Goal: Information Seeking & Learning: Check status

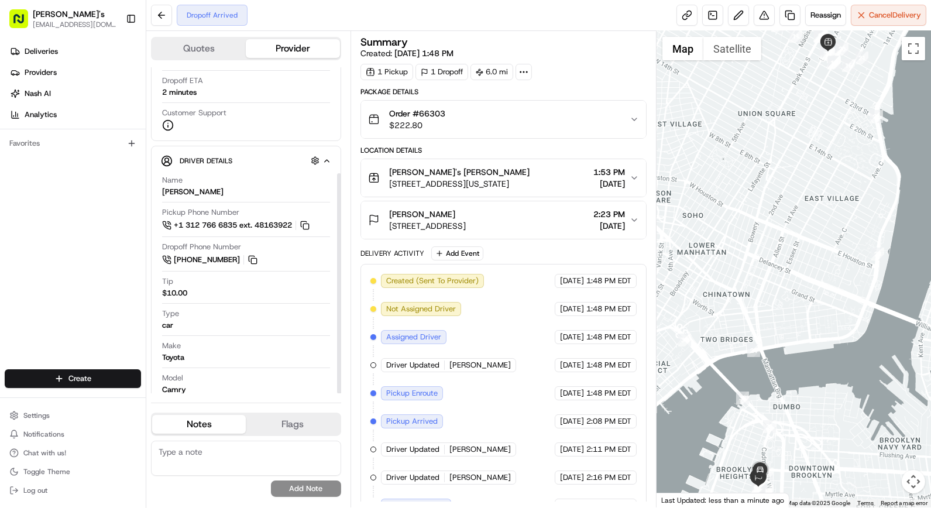
scroll to position [156, 0]
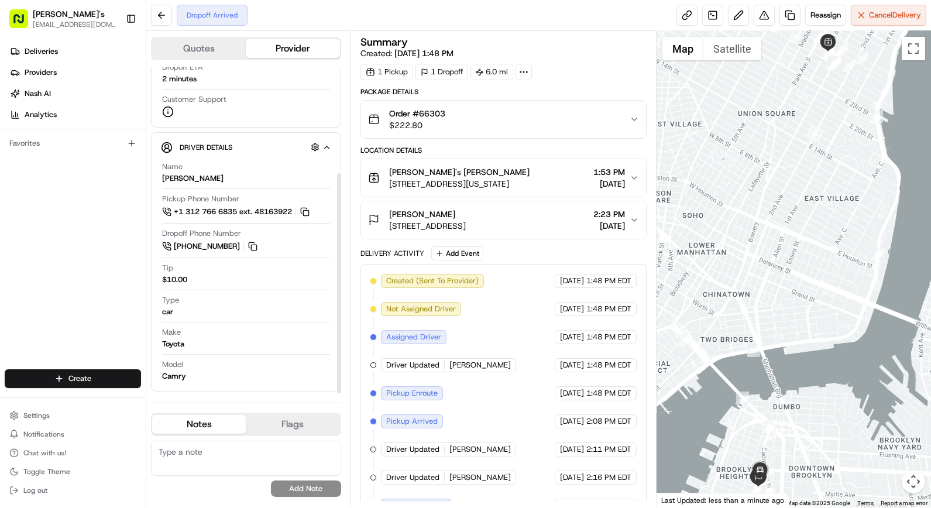
drag, startPoint x: 256, startPoint y: 154, endPoint x: 108, endPoint y: 260, distance: 182.4
click at [108, 260] on div "Deliveries Providers Nash AI Analytics Favorites" at bounding box center [73, 206] width 146 height 339
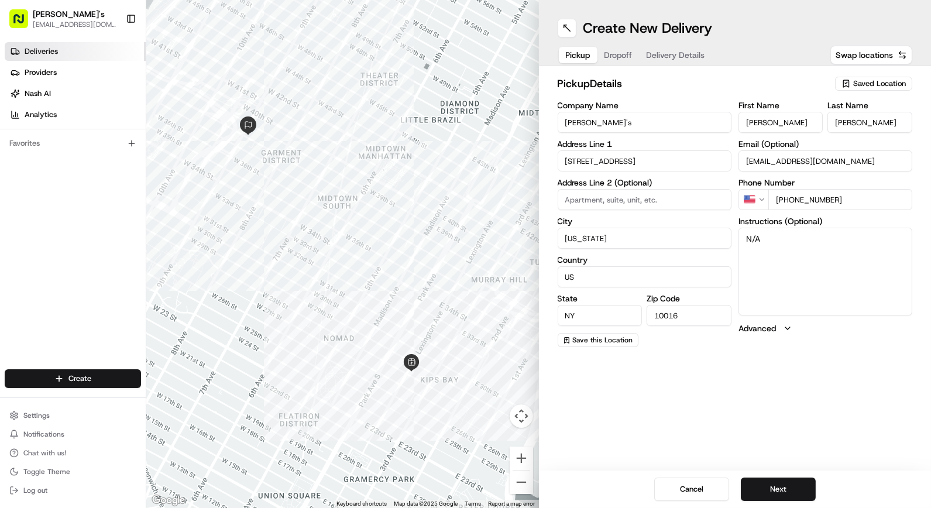
click at [67, 57] on link "Deliveries" at bounding box center [75, 51] width 141 height 19
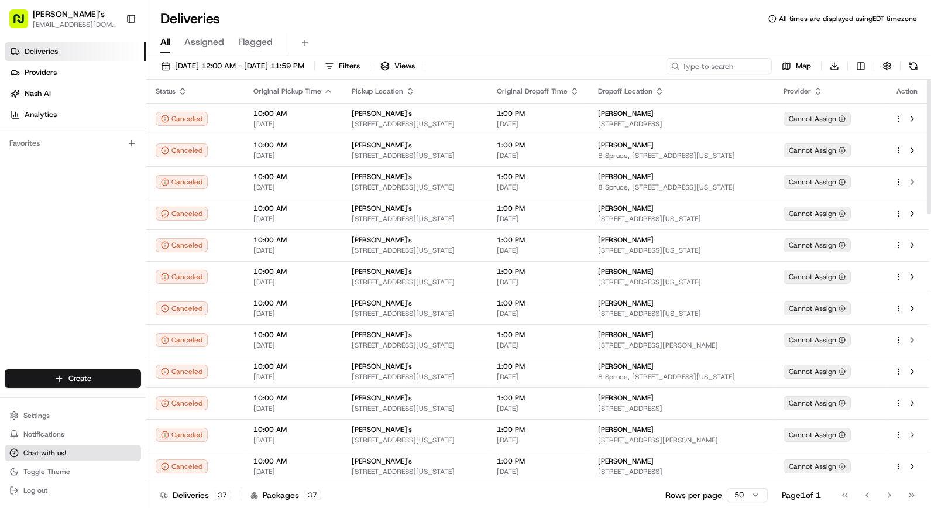
click at [53, 457] on span "Chat with us!" at bounding box center [44, 452] width 43 height 9
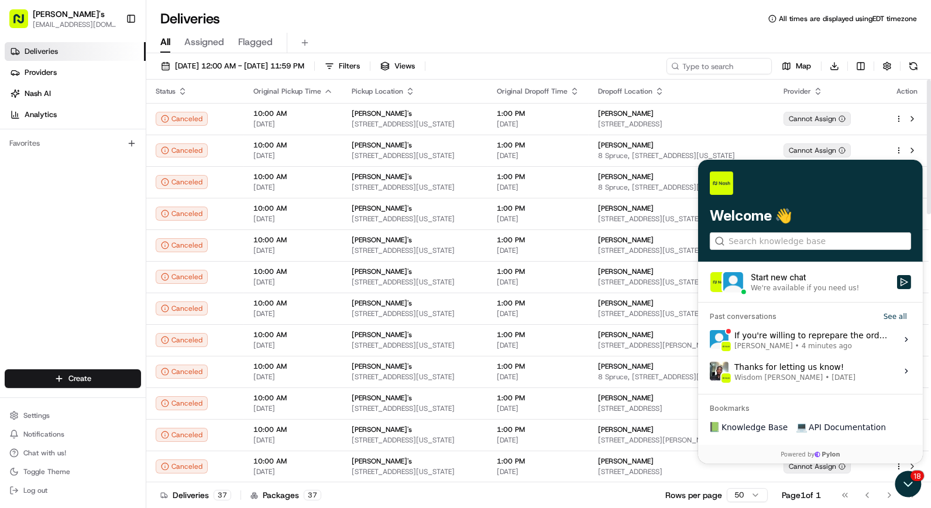
click at [827, 346] on span "Liam S. • 4 minutes ago" at bounding box center [811, 344] width 156 height 9
click at [709, 339] on button "View issue" at bounding box center [708, 339] width 1 height 1
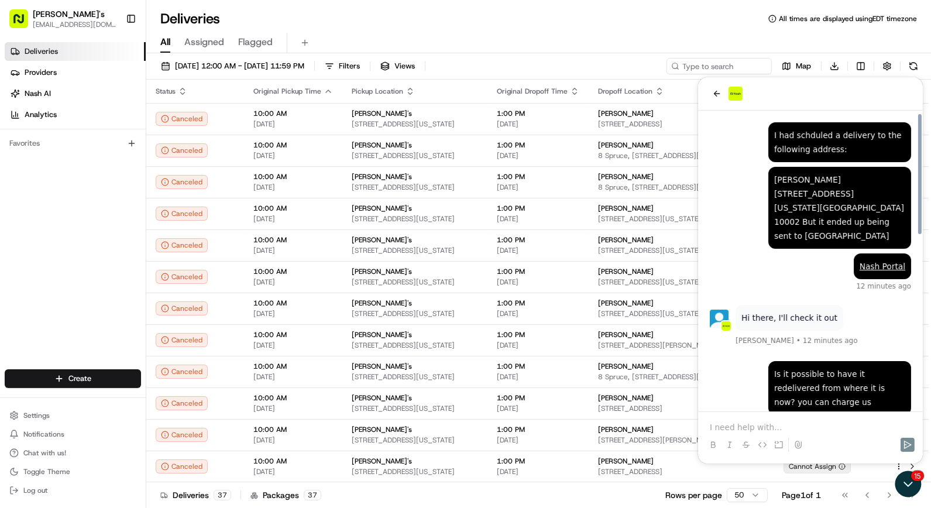
scroll to position [436, 0]
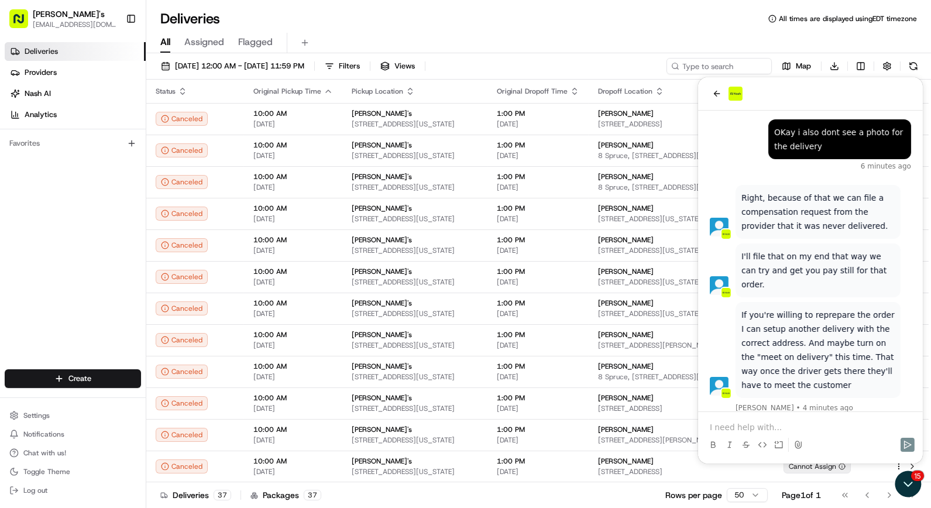
click at [769, 425] on p at bounding box center [809, 427] width 201 height 12
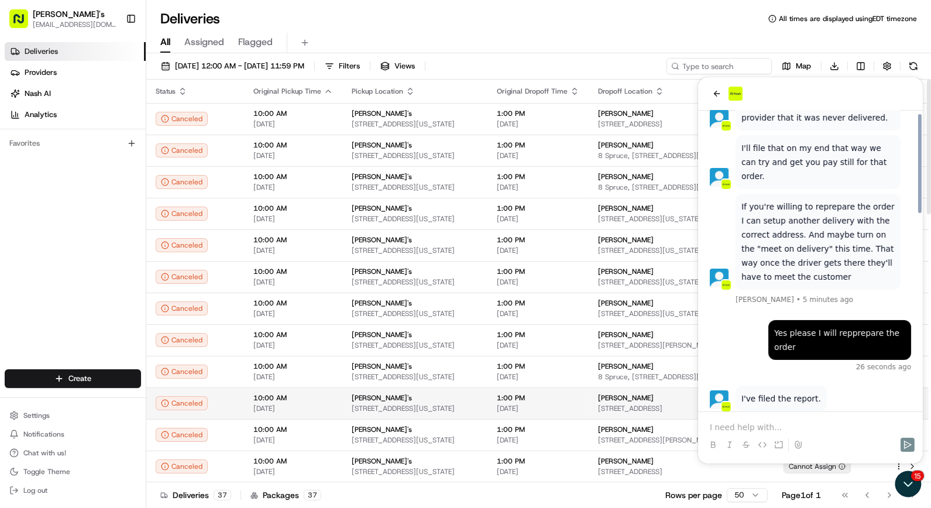
scroll to position [592, 0]
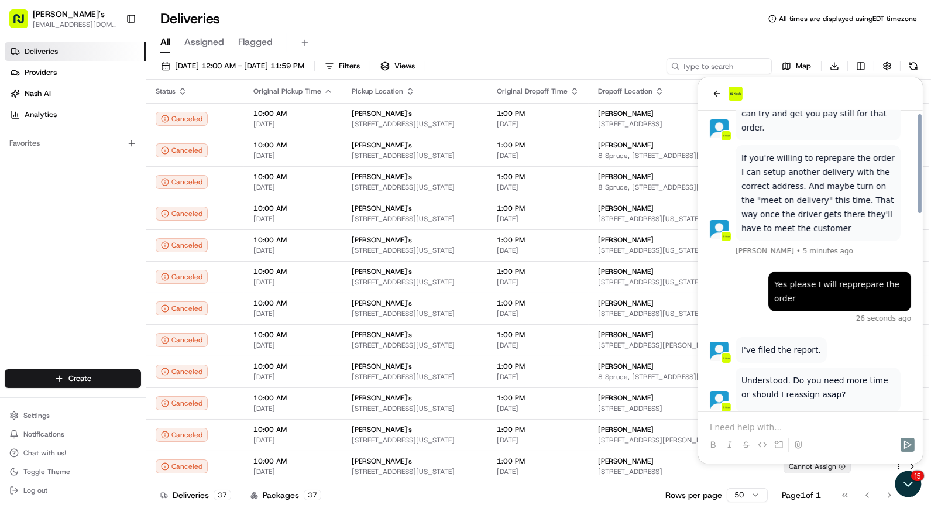
click at [800, 419] on div at bounding box center [809, 433] width 215 height 44
click at [791, 426] on p at bounding box center [809, 427] width 201 height 12
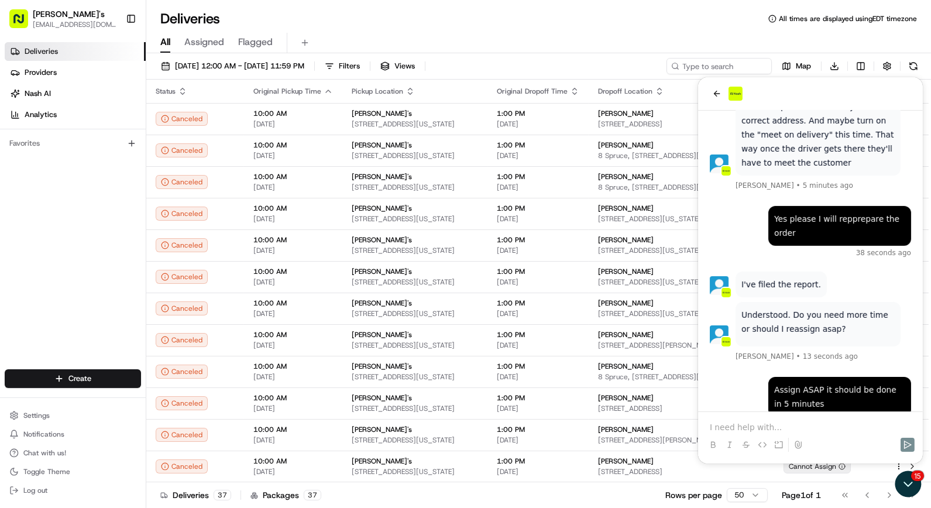
click at [791, 418] on div at bounding box center [809, 433] width 215 height 44
click at [770, 438] on div at bounding box center [809, 443] width 215 height 23
click at [775, 426] on p at bounding box center [809, 427] width 201 height 12
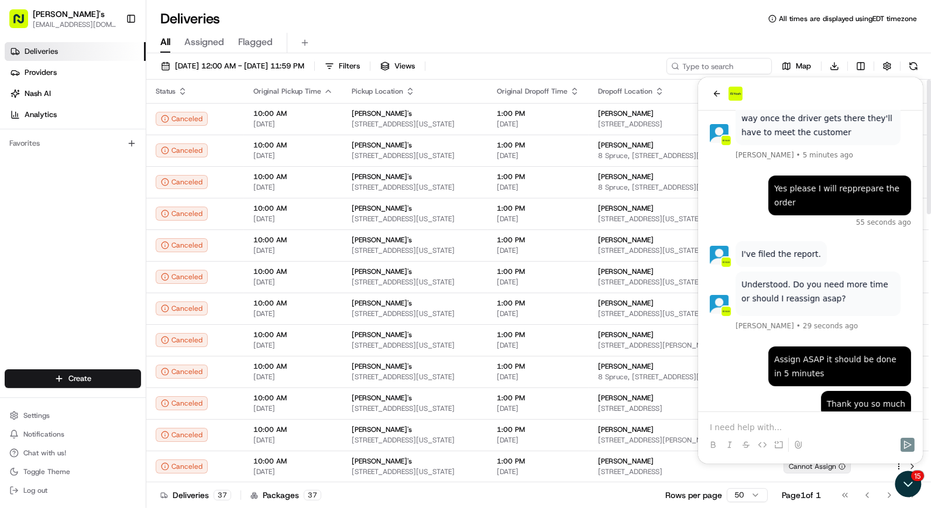
click at [780, 415] on div at bounding box center [809, 433] width 215 height 44
click at [778, 419] on div at bounding box center [809, 433] width 215 height 44
click at [777, 426] on p at bounding box center [809, 427] width 201 height 12
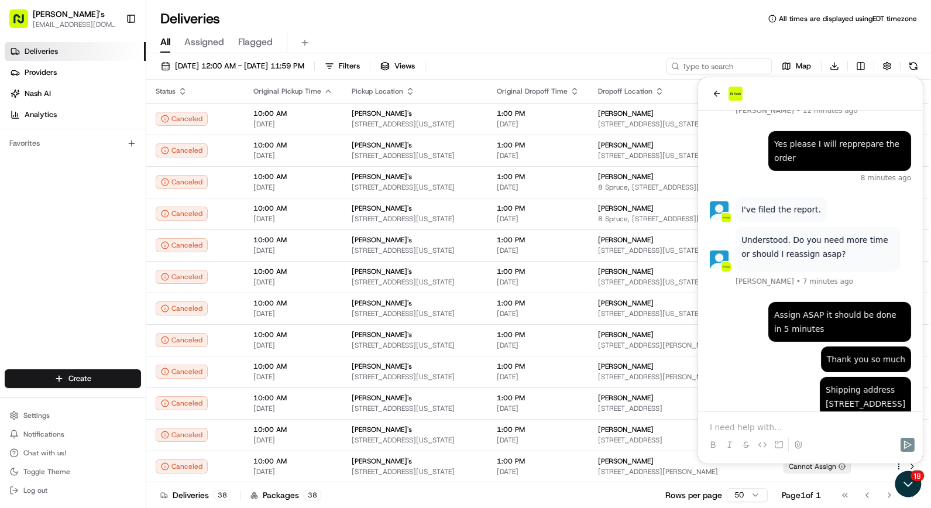
scroll to position [878, 0]
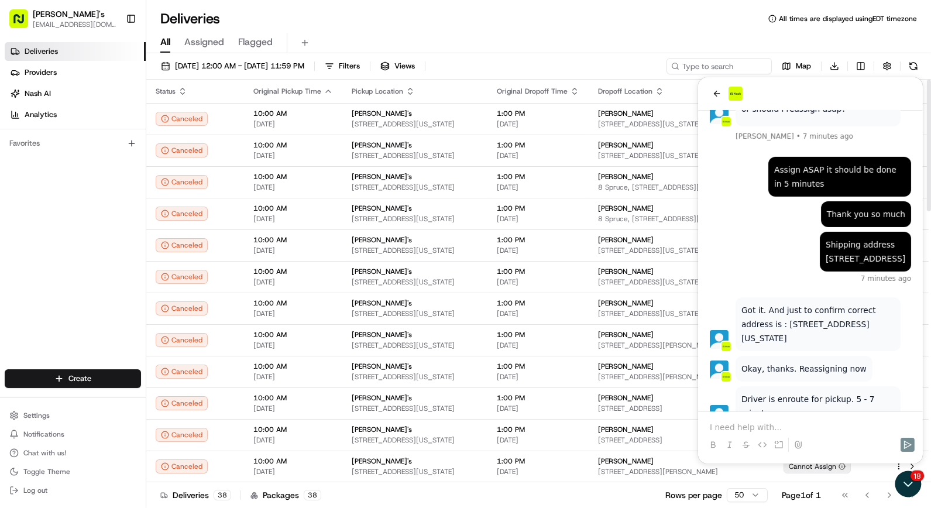
click at [755, 427] on p at bounding box center [809, 427] width 201 height 12
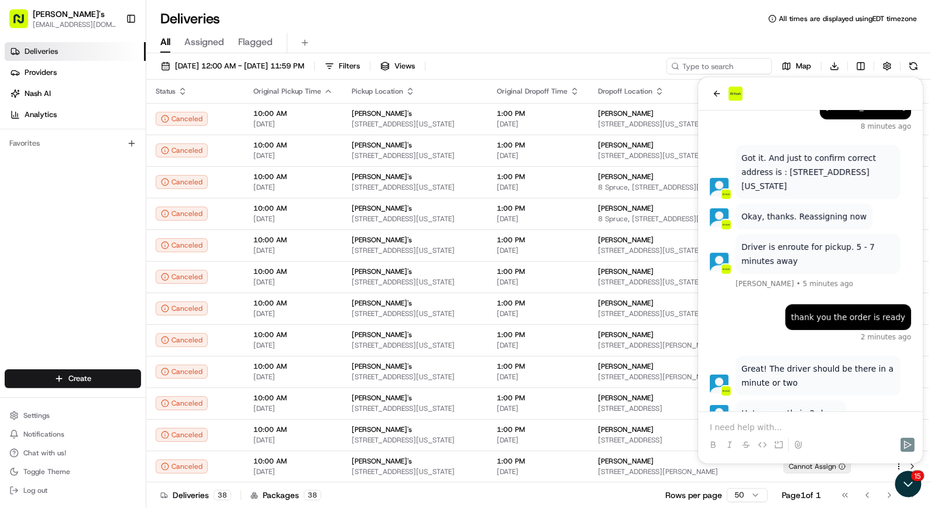
scroll to position [1060, 0]
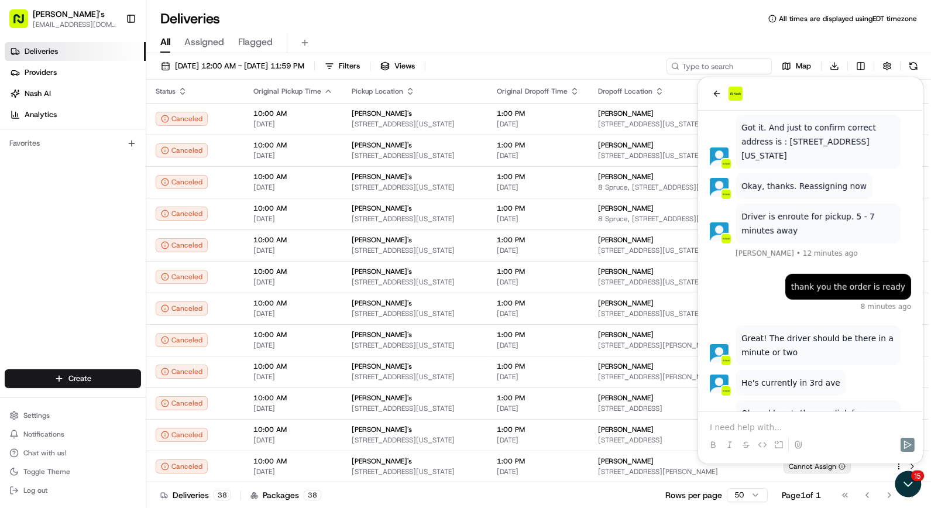
click at [787, 422] on link "delivery" at bounding box center [771, 426] width 32 height 9
click at [774, 423] on p at bounding box center [809, 427] width 201 height 12
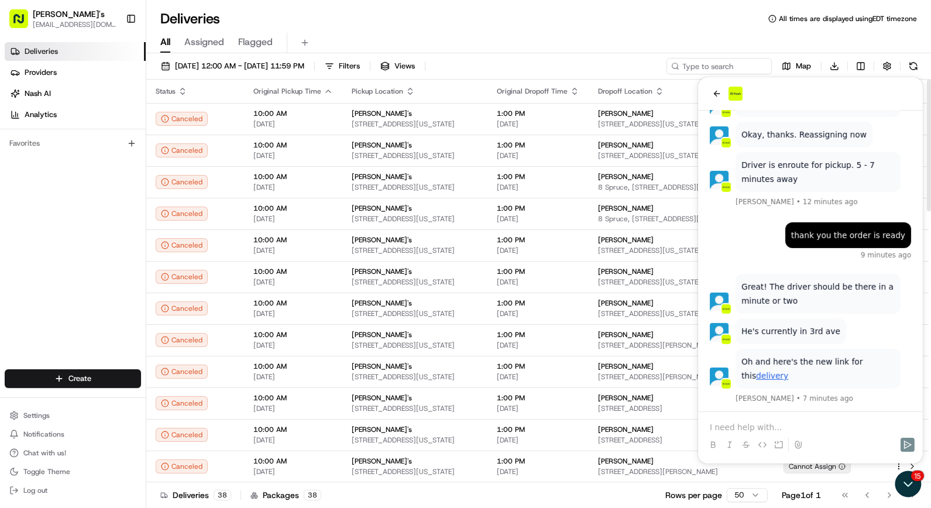
click at [25, 214] on div "Deliveries Providers [PERSON_NAME] Analytics Favorites" at bounding box center [73, 206] width 146 height 339
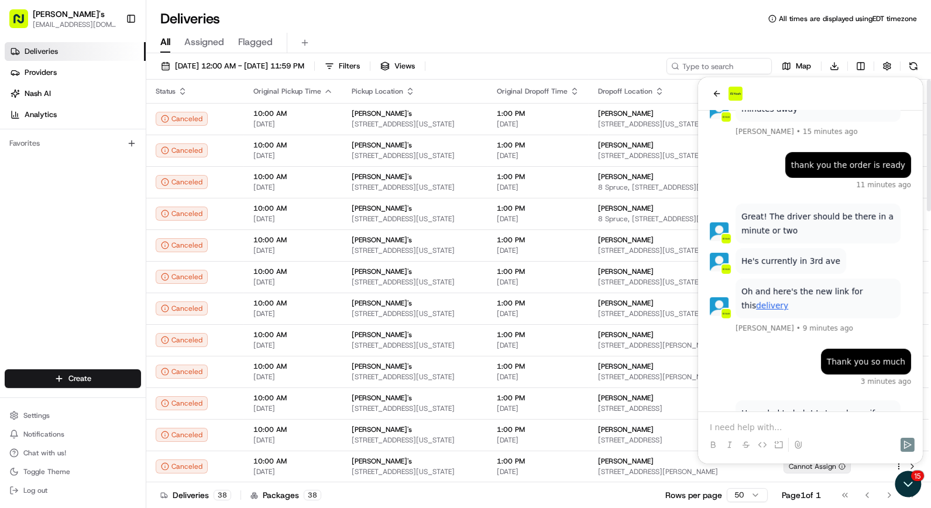
click at [799, 419] on div at bounding box center [809, 433] width 215 height 44
click at [794, 425] on p at bounding box center [809, 427] width 201 height 12
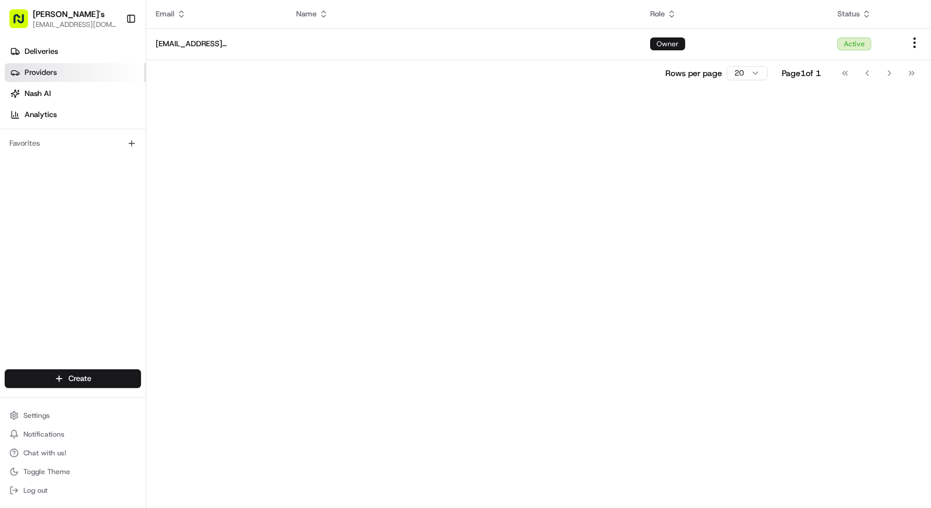
click at [57, 71] on link "Providers" at bounding box center [75, 72] width 141 height 19
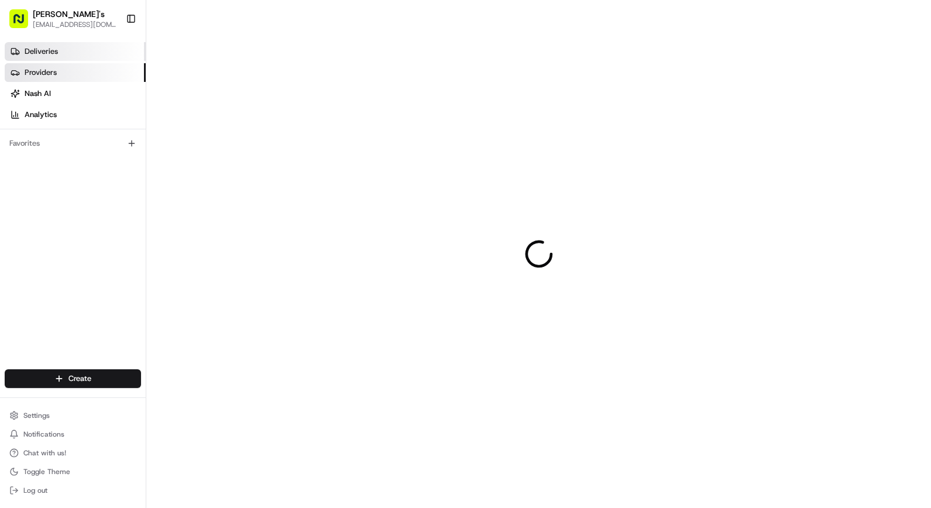
click at [53, 50] on span "Deliveries" at bounding box center [41, 51] width 33 height 11
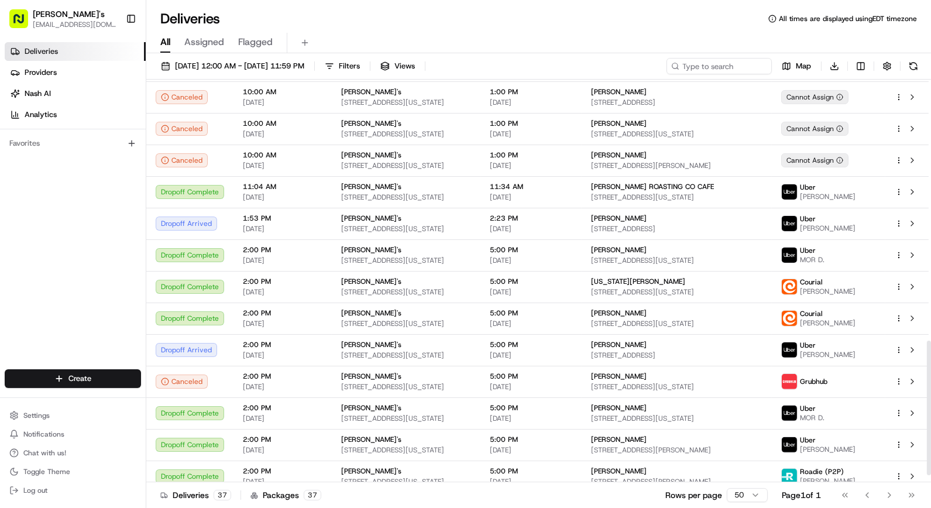
scroll to position [802, 0]
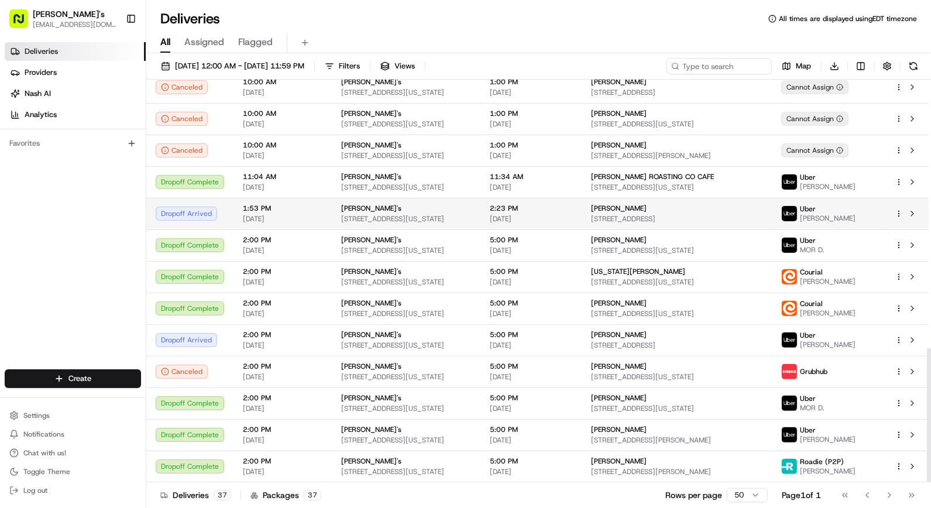
click at [663, 214] on span "[STREET_ADDRESS]" at bounding box center [676, 218] width 171 height 9
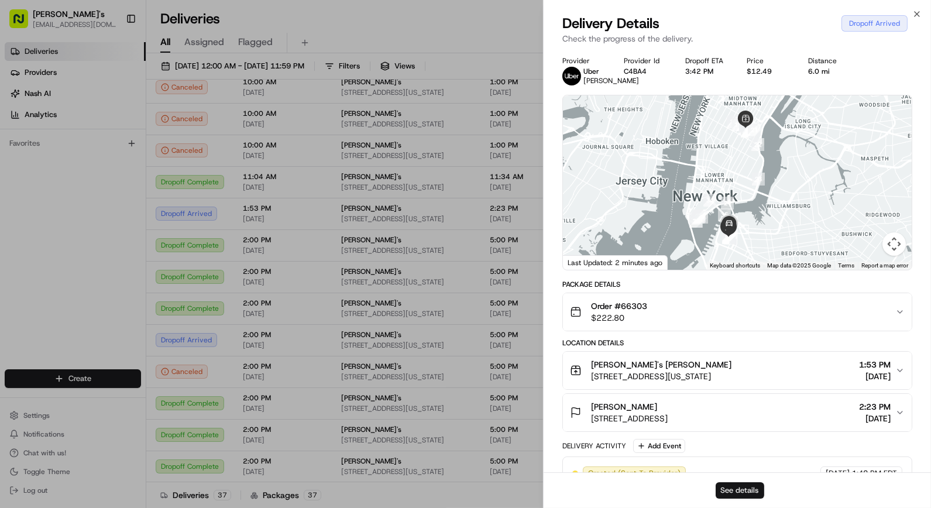
click at [734, 488] on button "See details" at bounding box center [739, 490] width 49 height 16
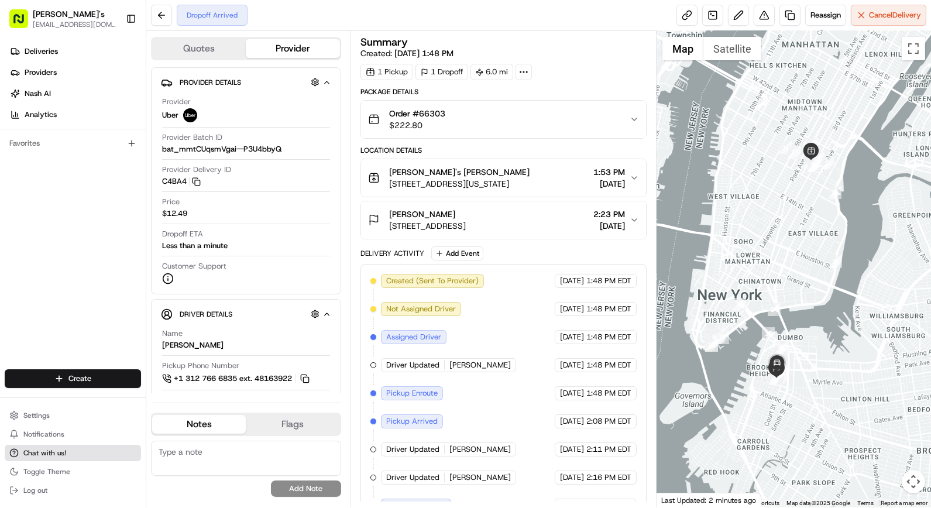
click at [56, 452] on span "Chat with us!" at bounding box center [44, 452] width 43 height 9
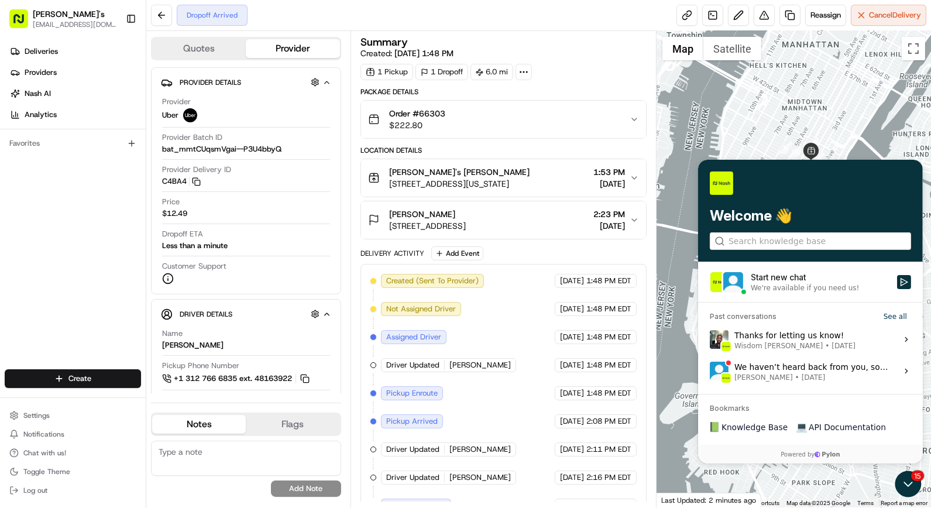
click at [872, 340] on label "Thanks for letting us know! Wisdom Oko • Aug 8 View issue" at bounding box center [809, 339] width 211 height 32
click at [709, 339] on button "View issue" at bounding box center [708, 339] width 1 height 1
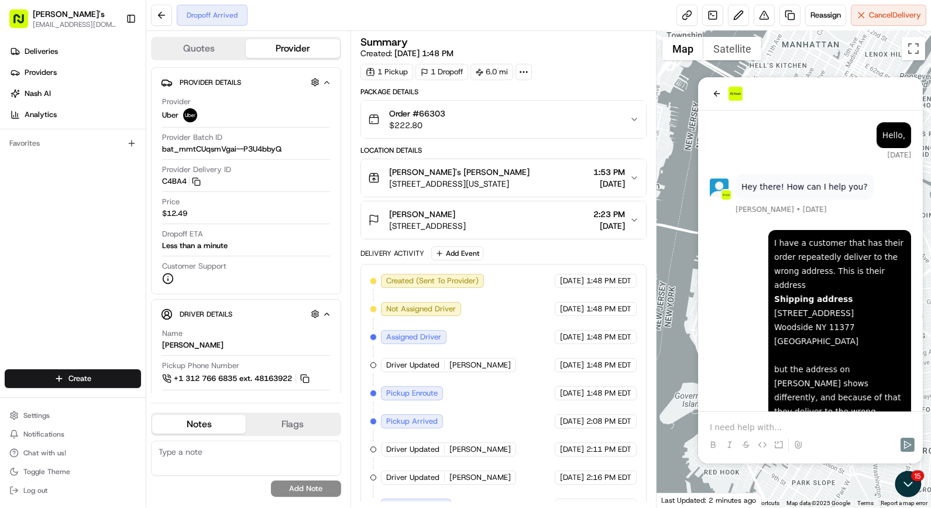
scroll to position [770, 0]
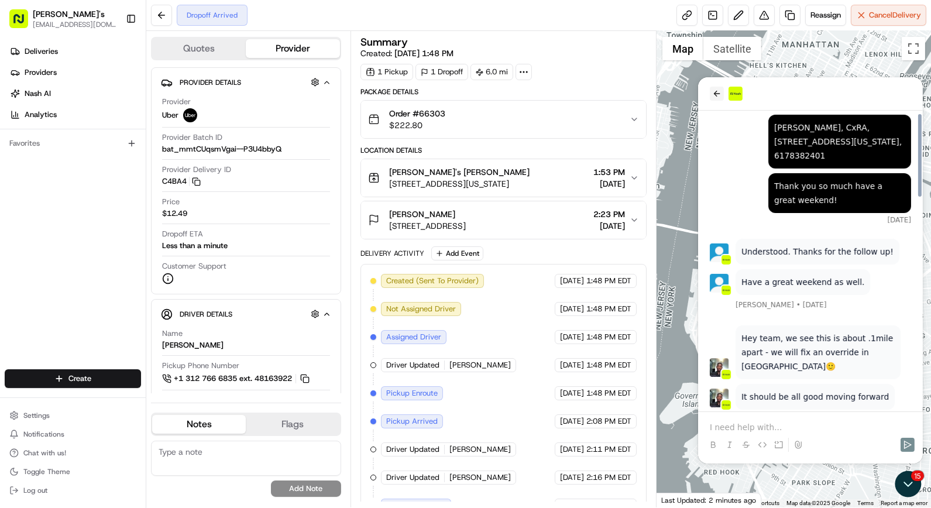
click at [711, 89] on icon "back" at bounding box center [715, 92] width 9 height 9
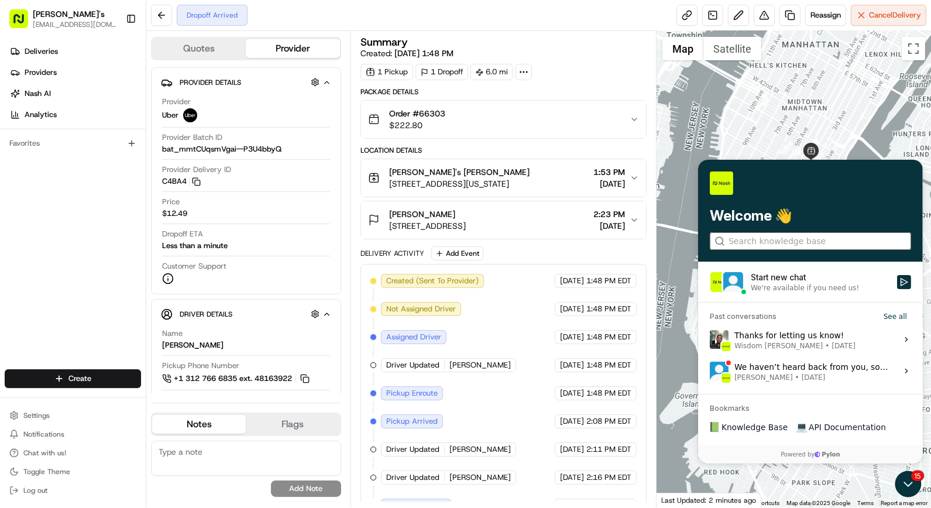
click at [798, 235] on input "search" at bounding box center [809, 241] width 163 height 12
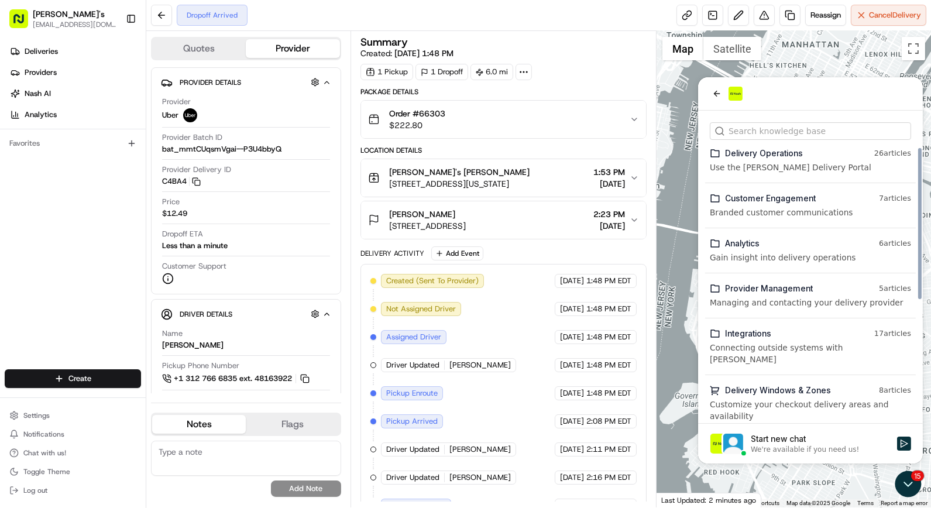
scroll to position [222, 0]
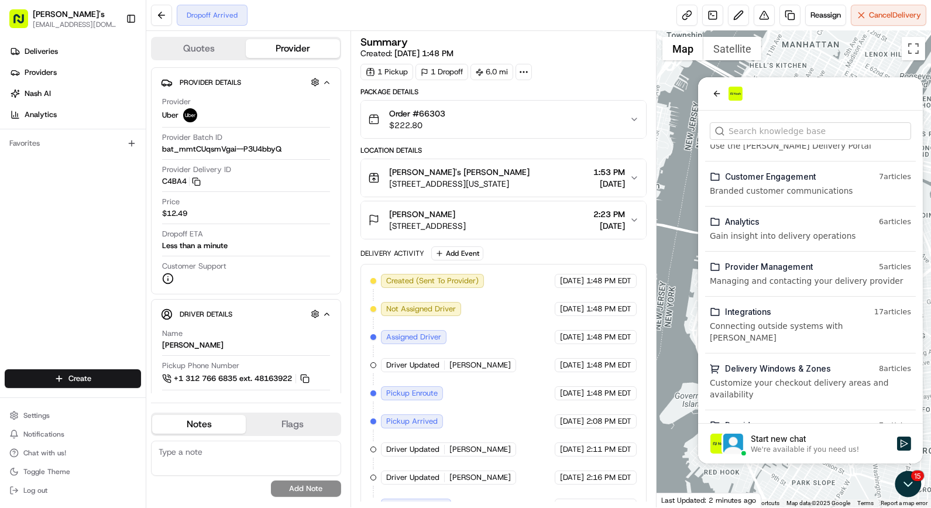
click at [800, 447] on div "We're available if you need us!" at bounding box center [804, 448] width 108 height 9
click at [896, 447] on button "Start new chat We're available if you need us!" at bounding box center [903, 443] width 14 height 14
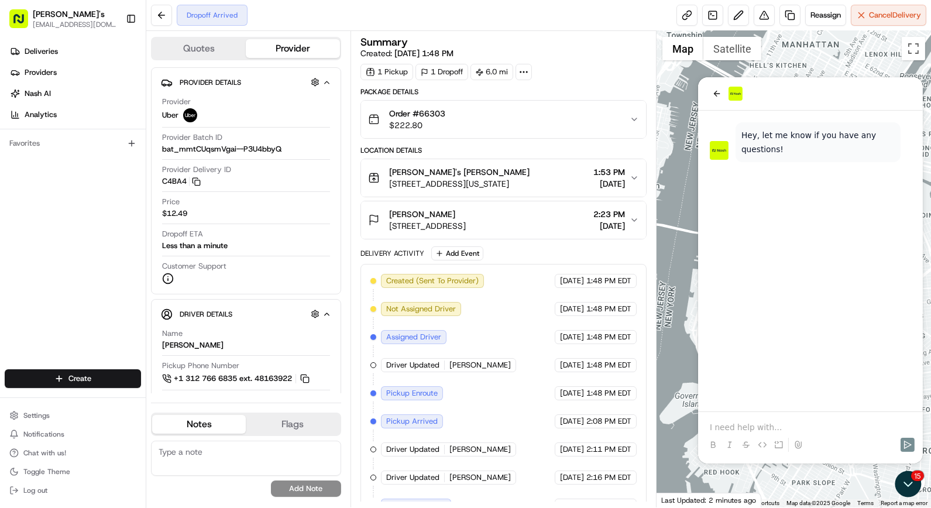
click at [762, 426] on p at bounding box center [809, 427] width 201 height 12
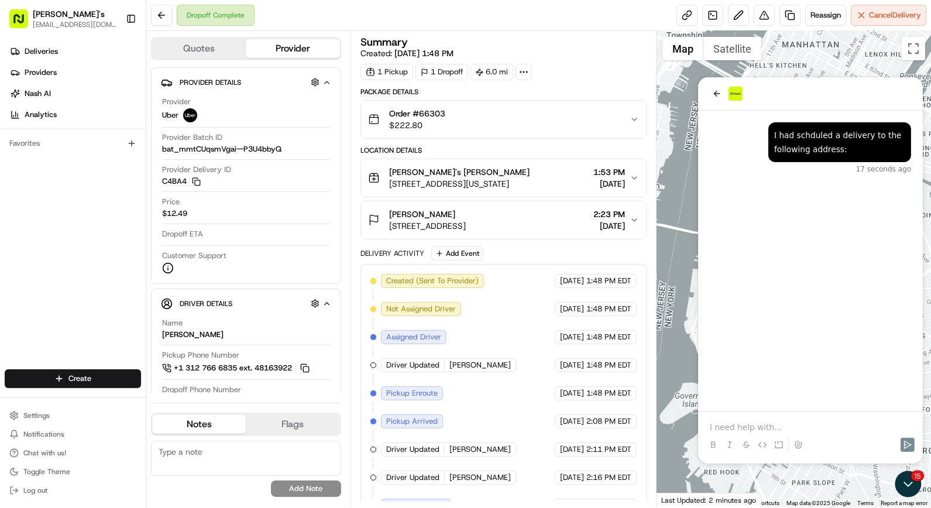
click at [769, 416] on div at bounding box center [809, 433] width 215 height 44
click at [767, 424] on p at bounding box center [809, 427] width 201 height 12
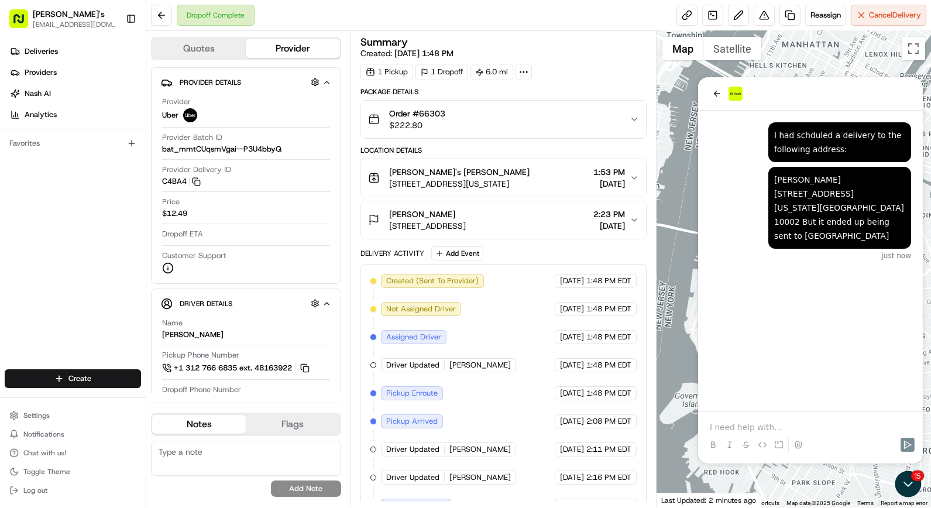
click at [598, 222] on span "[DATE]" at bounding box center [609, 226] width 32 height 12
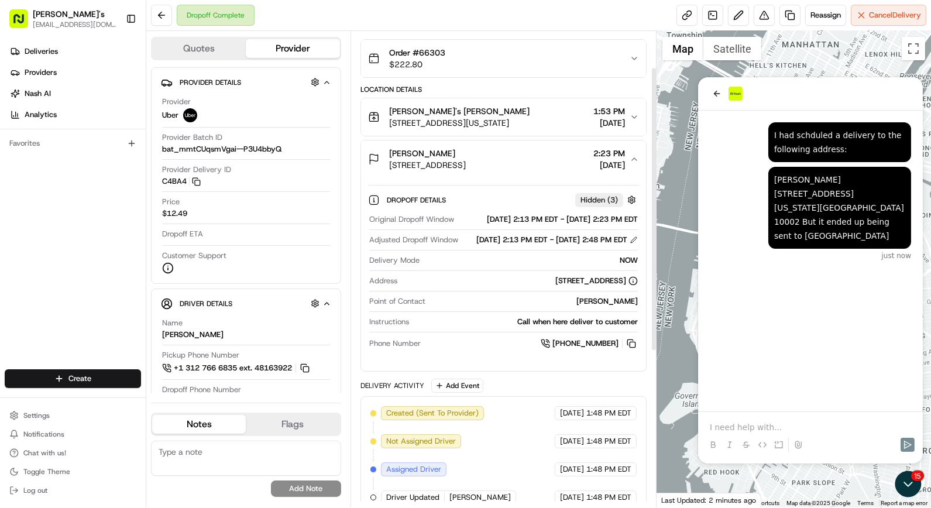
scroll to position [0, 0]
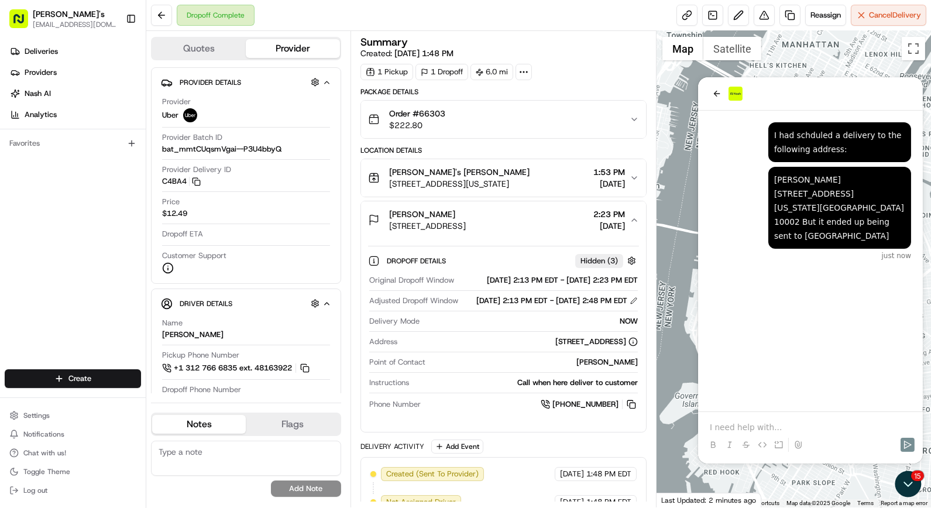
click at [828, 426] on p at bounding box center [809, 427] width 201 height 12
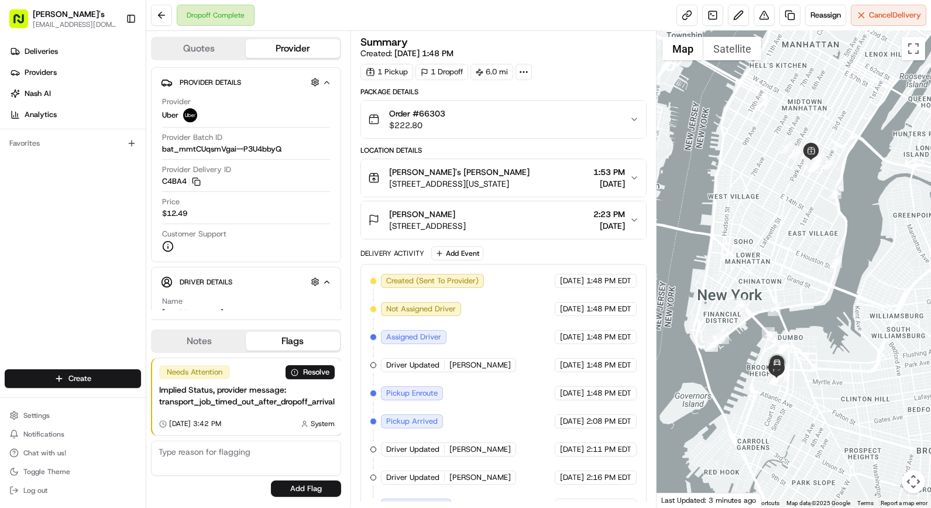
click at [466, 212] on div "[PERSON_NAME]" at bounding box center [427, 214] width 77 height 12
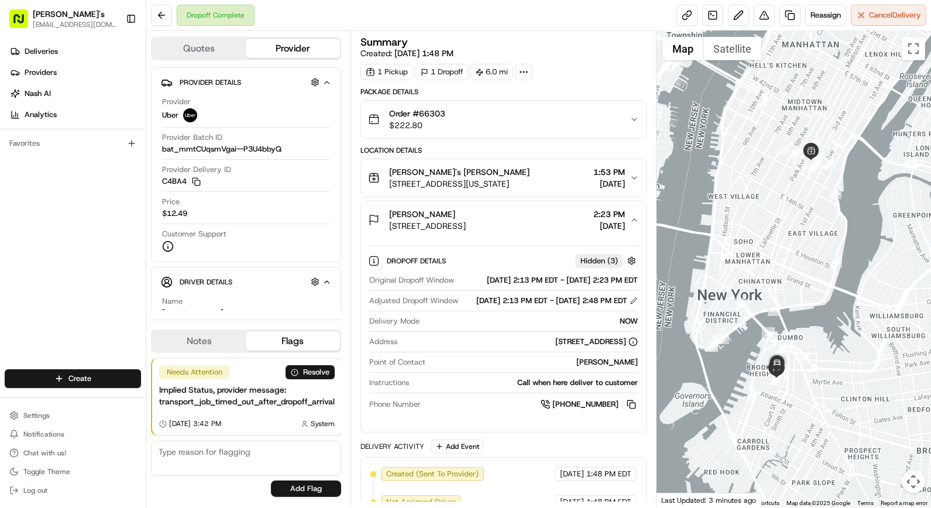
click at [529, 184] on span "[STREET_ADDRESS][US_STATE]" at bounding box center [459, 184] width 140 height 12
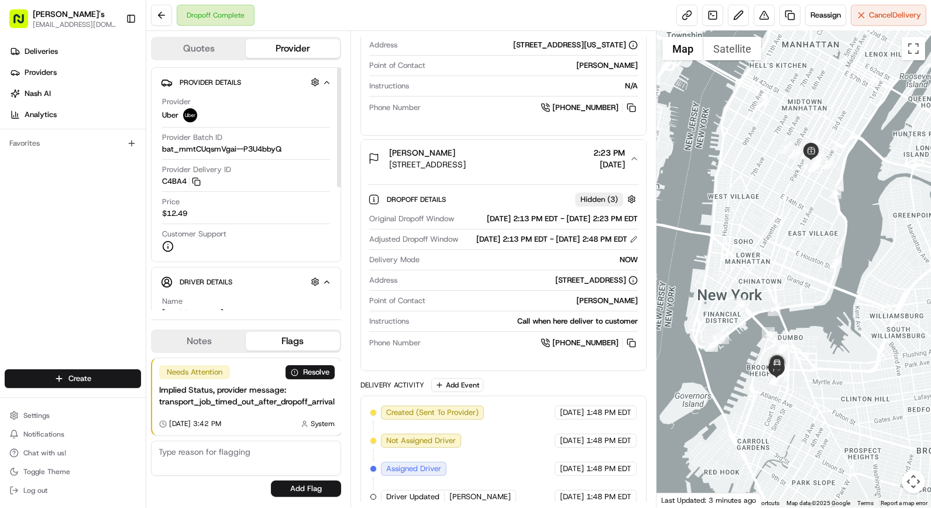
click at [249, 154] on span "bat_mmtCUqsmVgai--P3U4bbyQ" at bounding box center [221, 149] width 119 height 11
click at [283, 115] on div "Provider Uber" at bounding box center [246, 110] width 168 height 26
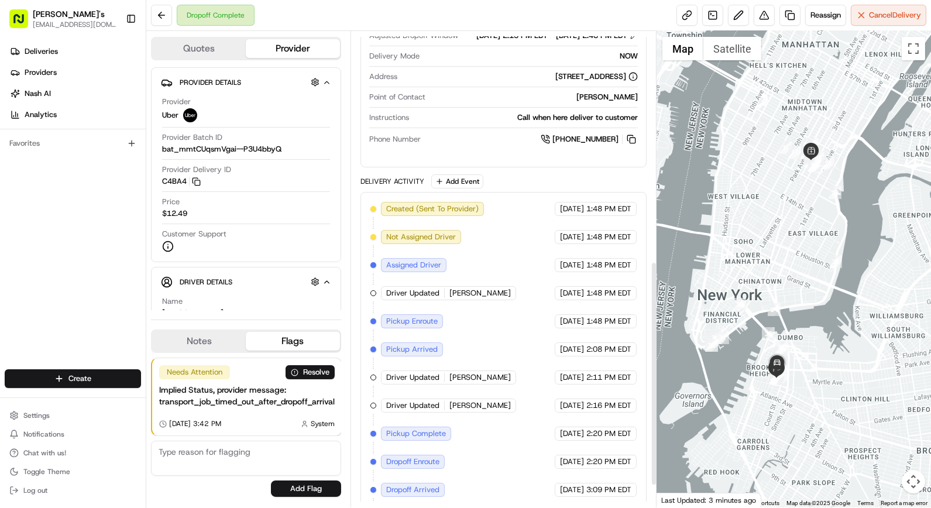
scroll to position [535, 0]
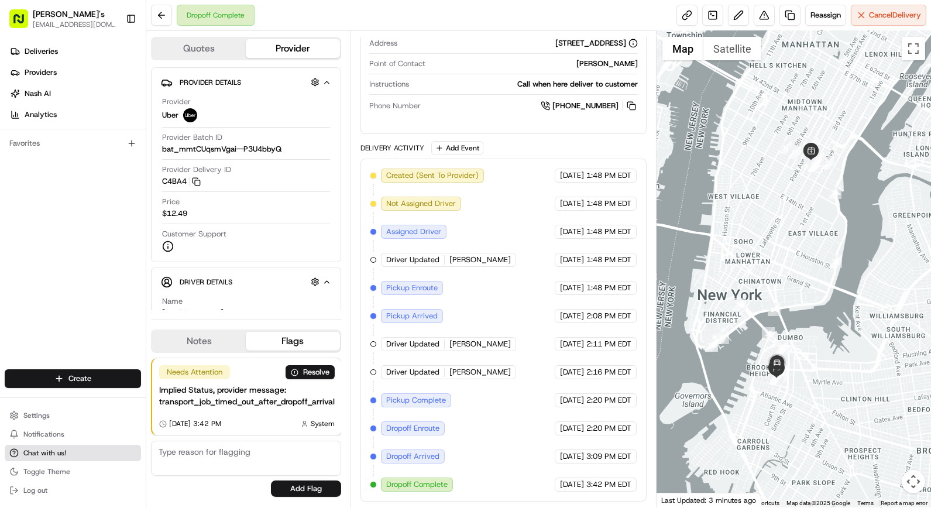
click at [53, 453] on span "Chat with us!" at bounding box center [44, 452] width 43 height 9
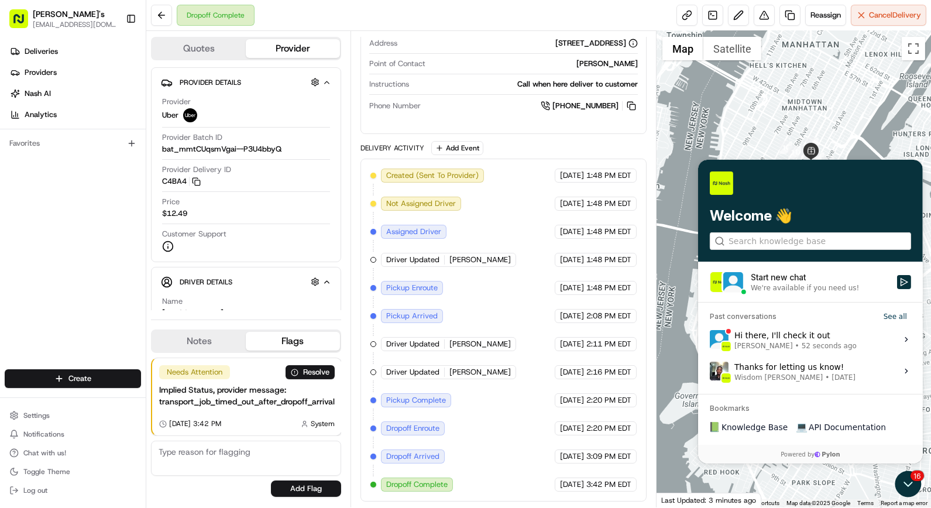
click at [816, 338] on div "Hi there, I'll check it out [PERSON_NAME] • 52 seconds ago" at bounding box center [794, 339] width 122 height 22
click at [709, 339] on button "View issue" at bounding box center [708, 339] width 1 height 1
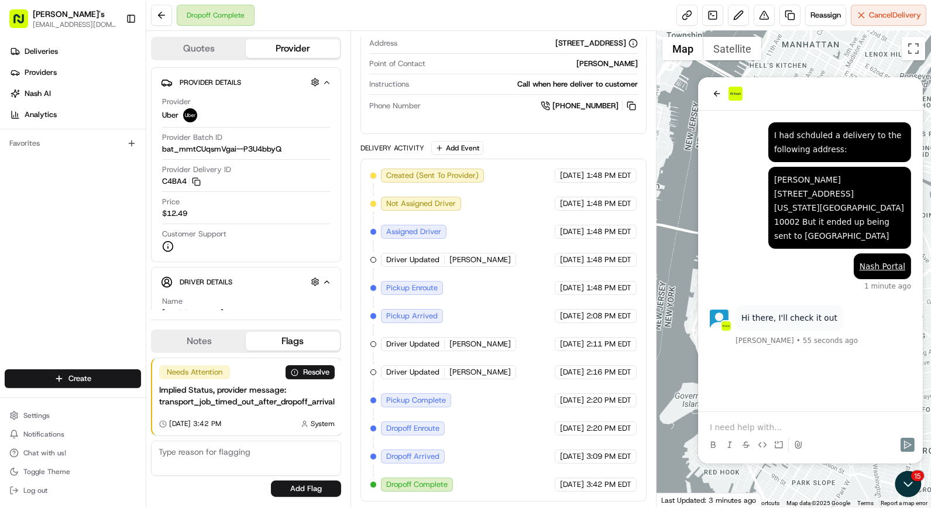
click at [794, 430] on p at bounding box center [809, 427] width 201 height 12
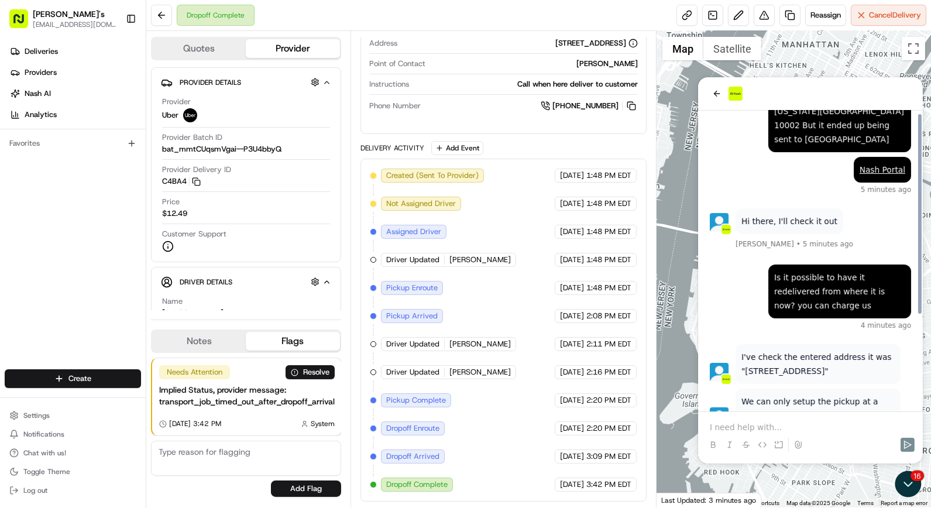
scroll to position [142, 0]
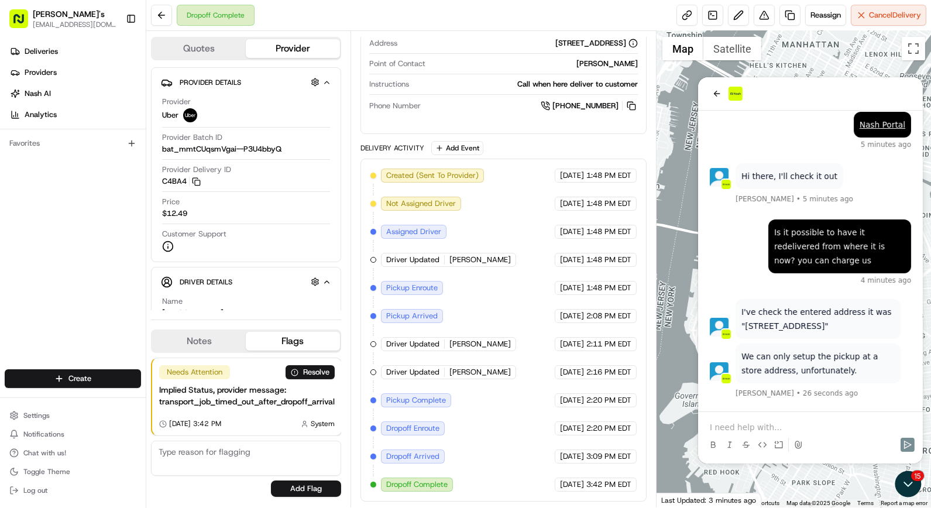
click at [808, 426] on p at bounding box center [809, 427] width 201 height 12
click at [109, 281] on div "Deliveries Providers [PERSON_NAME] Analytics Favorites" at bounding box center [73, 206] width 146 height 339
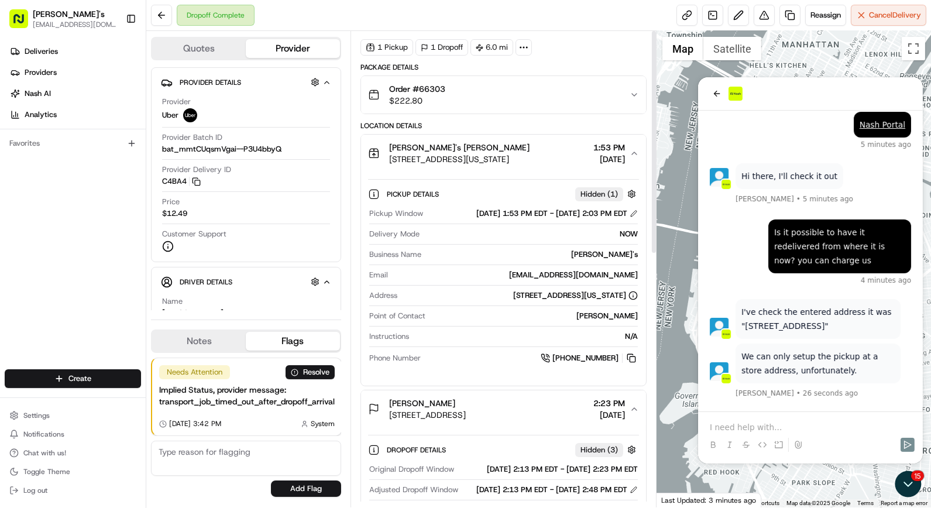
scroll to position [0, 0]
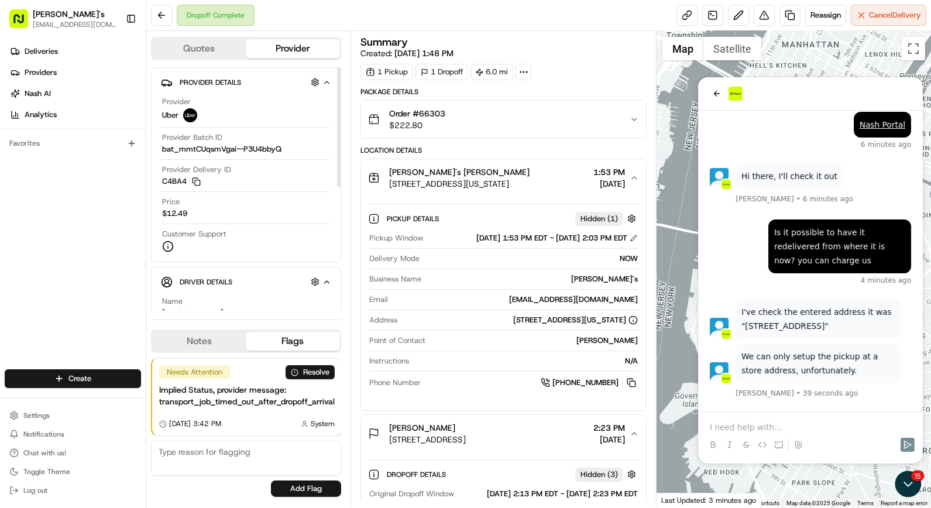
click at [213, 47] on button "Quotes" at bounding box center [199, 48] width 94 height 19
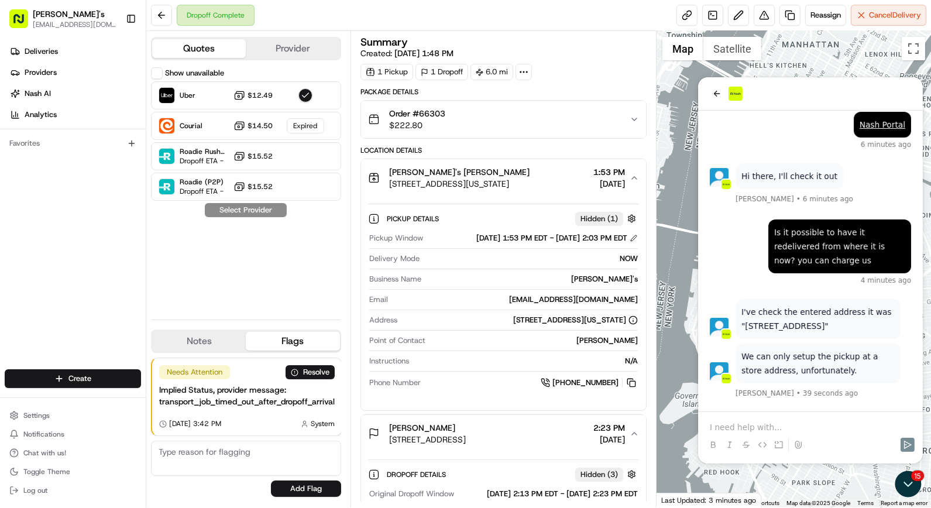
click at [275, 43] on button "Provider" at bounding box center [293, 48] width 94 height 19
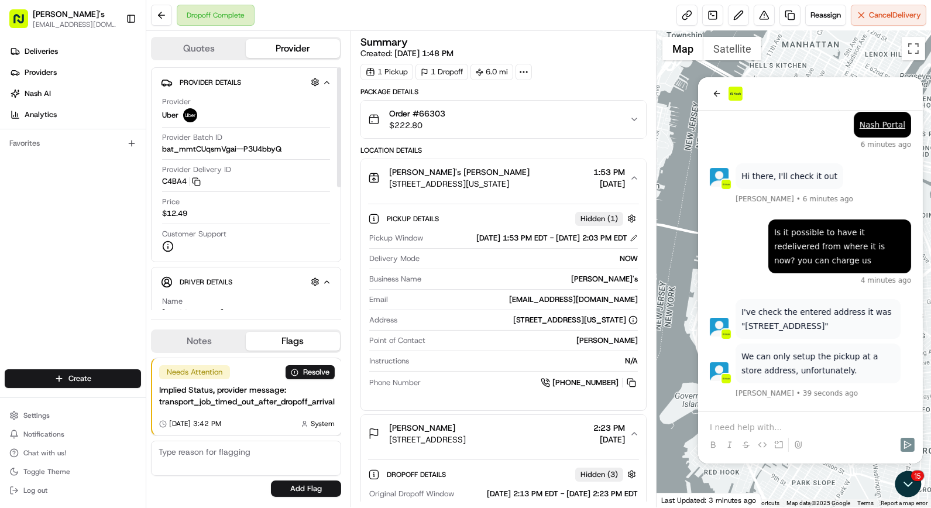
click at [0, 205] on html "[PERSON_NAME]'s [EMAIL_ADDRESS][DOMAIN_NAME] Toggle Sidebar Deliveries Provider…" at bounding box center [465, 254] width 931 height 508
click at [98, 273] on div "Deliveries Providers [PERSON_NAME] Analytics Favorites" at bounding box center [73, 206] width 146 height 339
click at [825, 418] on div at bounding box center [809, 433] width 215 height 44
click at [805, 430] on p at bounding box center [809, 427] width 201 height 12
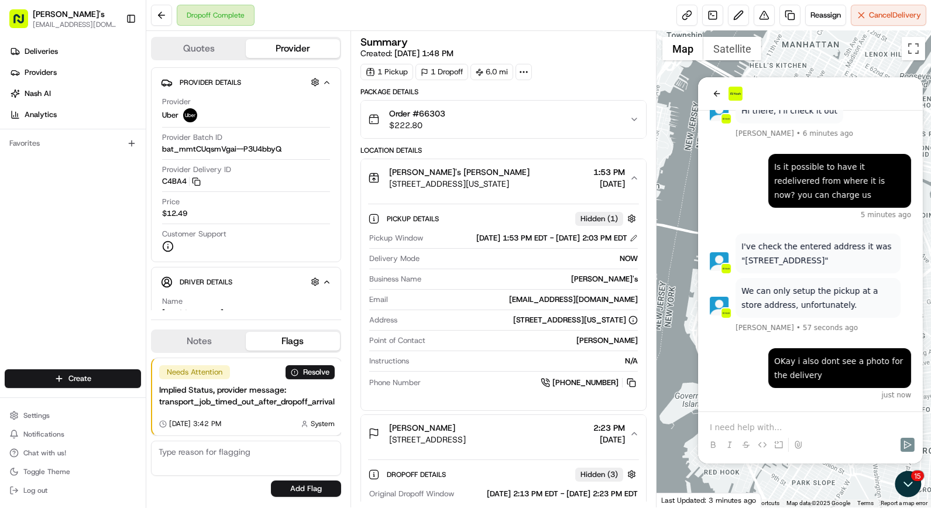
click at [469, 11] on div "Dropoff Complete Reassign Cancel Delivery" at bounding box center [538, 15] width 784 height 31
click at [583, 119] on div "Order #66303 $222.80" at bounding box center [498, 119] width 261 height 23
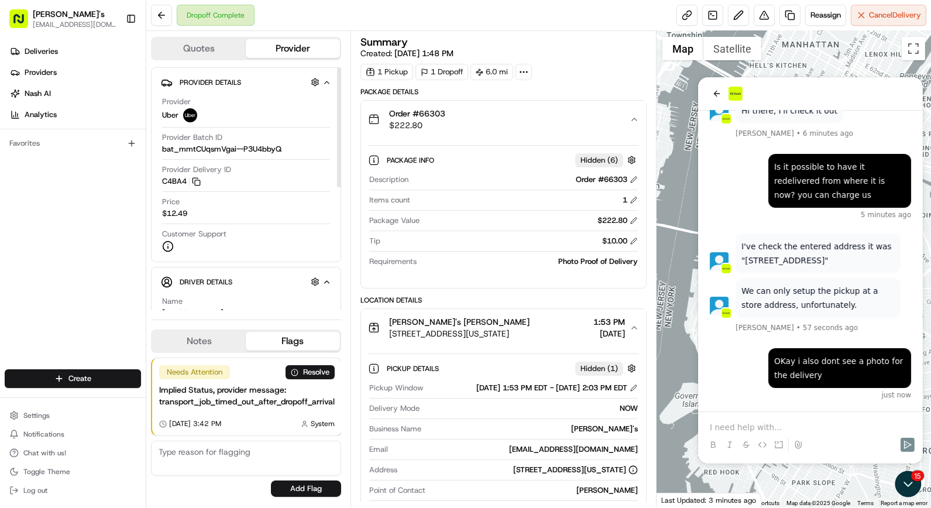
click at [13, 290] on div "Deliveries Providers [PERSON_NAME] Analytics Favorites" at bounding box center [73, 206] width 146 height 339
click at [600, 269] on div "Description Order #66303 Items count 1 Package Value $222.80 Tip $10.00 Require…" at bounding box center [503, 221] width 271 height 102
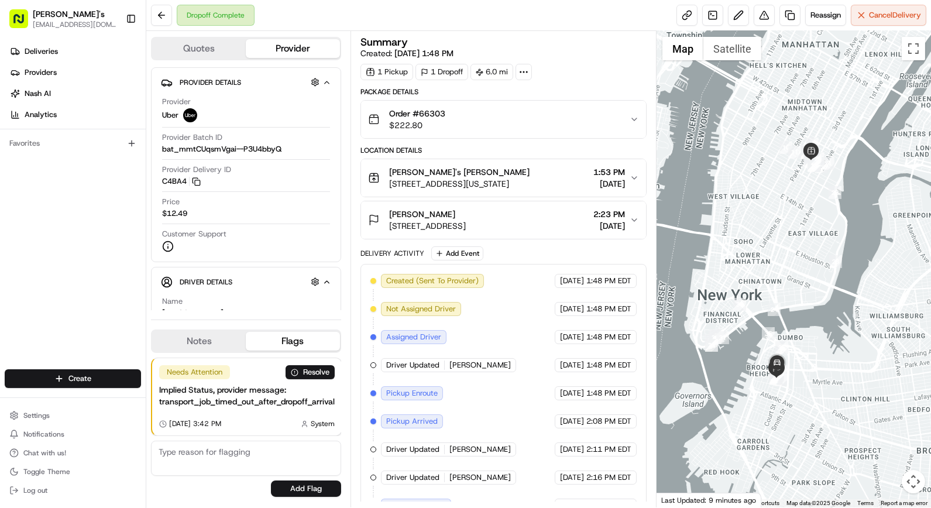
click at [609, 225] on span "[DATE]" at bounding box center [609, 226] width 32 height 12
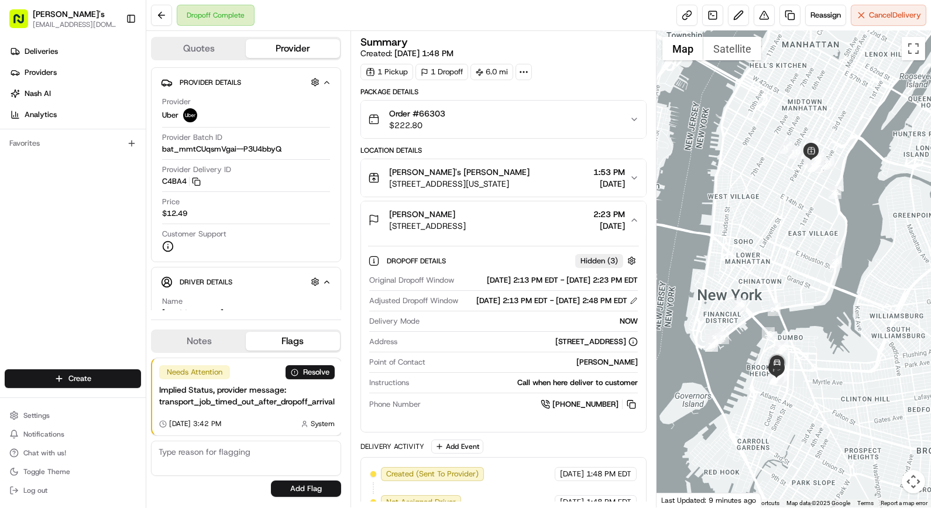
click at [601, 180] on span "[DATE]" at bounding box center [609, 184] width 32 height 12
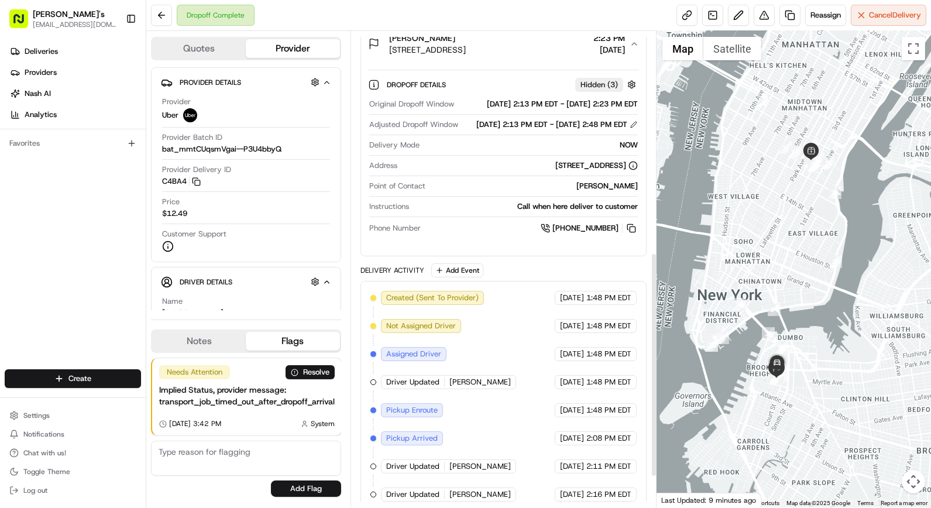
scroll to position [535, 0]
